Goal: Find specific page/section: Find specific page/section

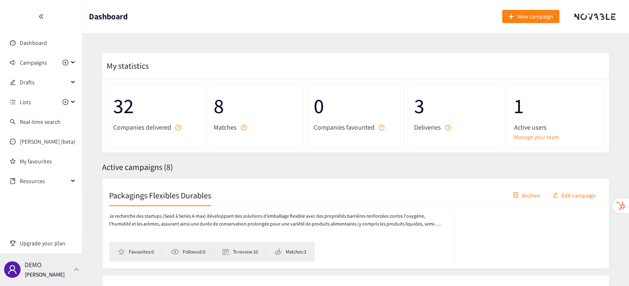
click at [72, 273] on div "DEMO [PERSON_NAME]" at bounding box center [41, 269] width 82 height 33
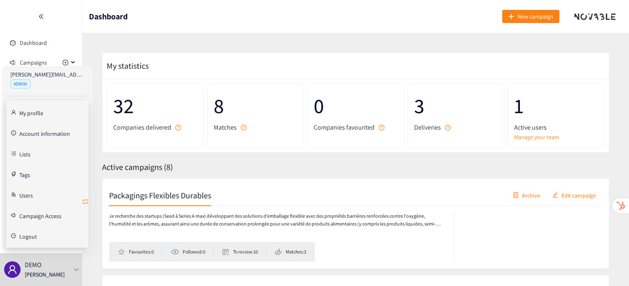
click at [87, 202] on icon "retweet" at bounding box center [85, 201] width 5 height 5
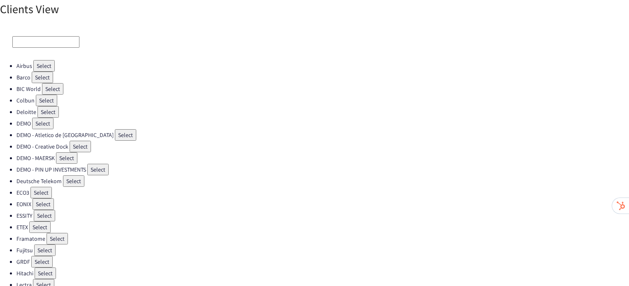
scroll to position [244, 0]
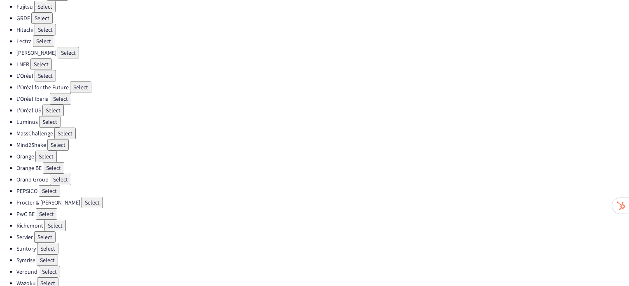
click at [82, 197] on button "Select" at bounding box center [92, 203] width 21 height 12
